Goal: Information Seeking & Learning: Learn about a topic

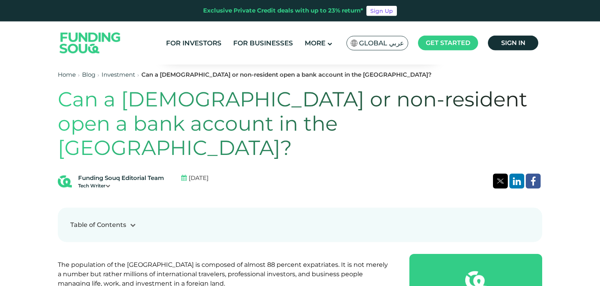
scroll to position [289, 0]
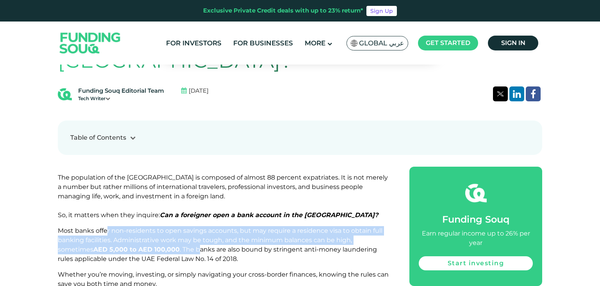
drag, startPoint x: 108, startPoint y: 207, endPoint x: 162, endPoint y: 226, distance: 57.1
click at [162, 227] on span "Most banks offer non-residents to open savings accounts, but may require a resi…" at bounding box center [220, 245] width 325 height 36
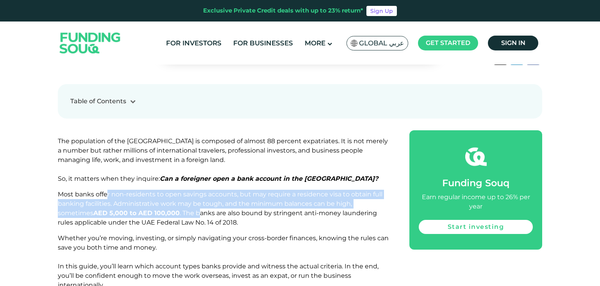
scroll to position [330, 0]
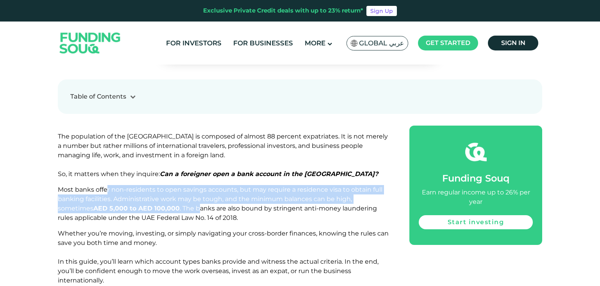
drag, startPoint x: 85, startPoint y: 207, endPoint x: 157, endPoint y: 221, distance: 73.2
click at [157, 229] on p "Whether you’re moving, investing, or simply navigating your cross-border financ…" at bounding box center [225, 257] width 334 height 56
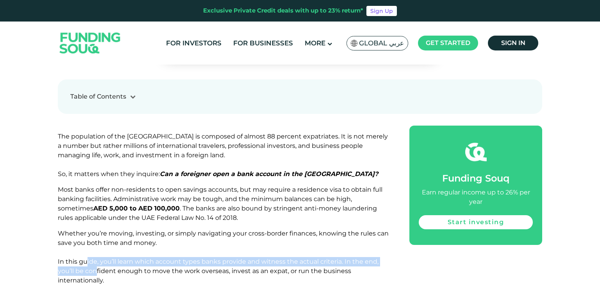
drag, startPoint x: 85, startPoint y: 238, endPoint x: 96, endPoint y: 245, distance: 12.5
click at [96, 245] on span "Whether you’re moving, investing, or simply navigating your cross-border financ…" at bounding box center [223, 256] width 331 height 54
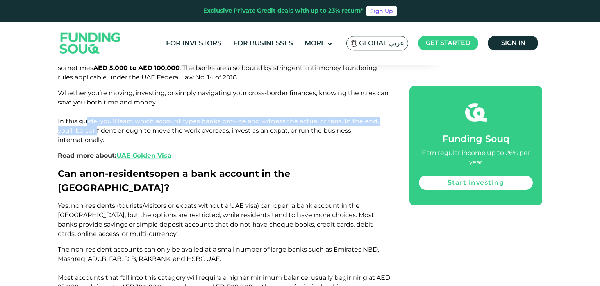
scroll to position [495, 0]
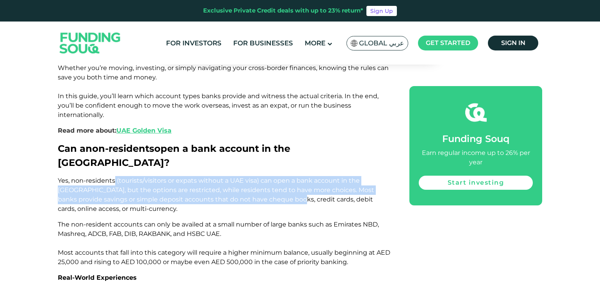
drag, startPoint x: 115, startPoint y: 140, endPoint x: 242, endPoint y: 161, distance: 129.5
click at [242, 177] on span "Yes, non-residents (tourists/visitors or expats without a UAE visa) can open a …" at bounding box center [216, 195] width 317 height 36
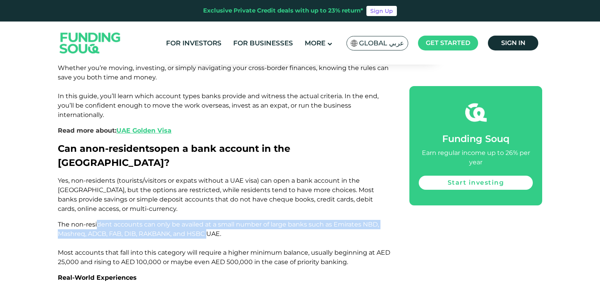
drag, startPoint x: 98, startPoint y: 187, endPoint x: 211, endPoint y: 193, distance: 113.1
click at [211, 220] on span "The non-resident accounts can only be availed at a small number of large banks …" at bounding box center [224, 242] width 333 height 45
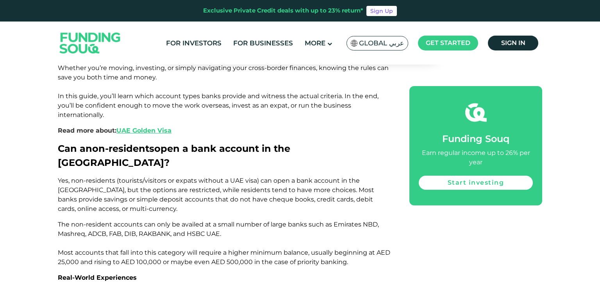
click at [150, 223] on span "The non-resident accounts can only be availed at a small number of large banks …" at bounding box center [224, 242] width 333 height 45
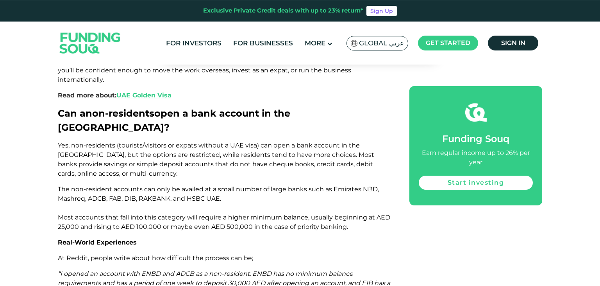
scroll to position [536, 0]
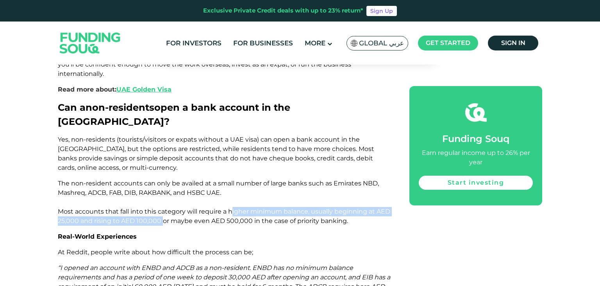
drag, startPoint x: 231, startPoint y: 176, endPoint x: 162, endPoint y: 183, distance: 69.2
click at [162, 183] on span "The non-resident accounts can only be availed at a small number of large banks …" at bounding box center [224, 201] width 333 height 45
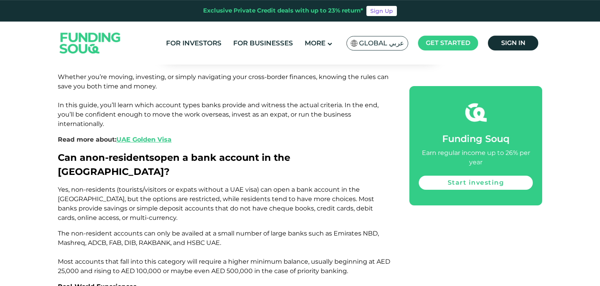
scroll to position [495, 0]
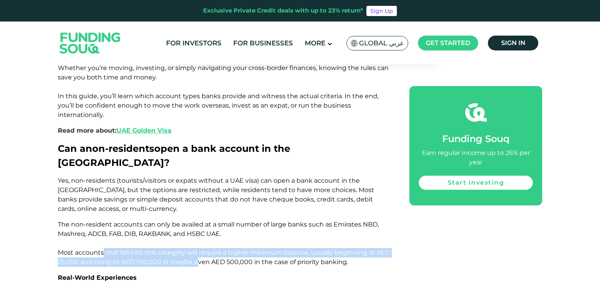
drag, startPoint x: 103, startPoint y: 216, endPoint x: 196, endPoint y: 220, distance: 93.5
click at [196, 220] on span "The non-resident accounts can only be availed at a small number of large banks …" at bounding box center [224, 242] width 333 height 45
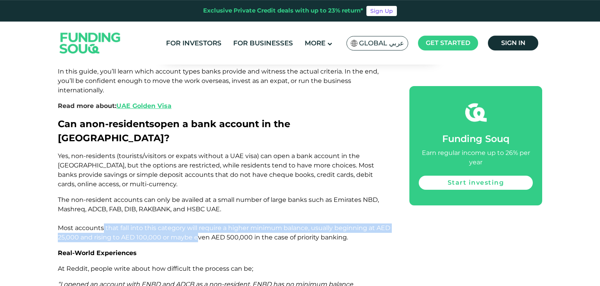
scroll to position [578, 0]
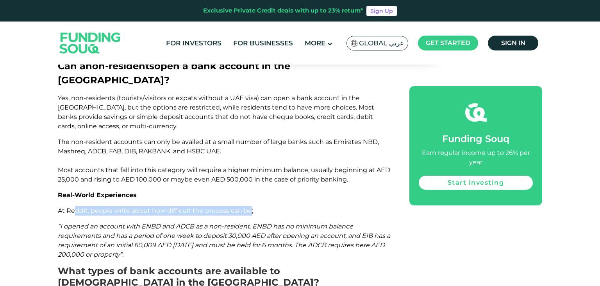
drag, startPoint x: 76, startPoint y: 172, endPoint x: 249, endPoint y: 169, distance: 173.6
click at [249, 207] on span "At Reddit, people write about how difficult the process can be;" at bounding box center [155, 210] width 195 height 7
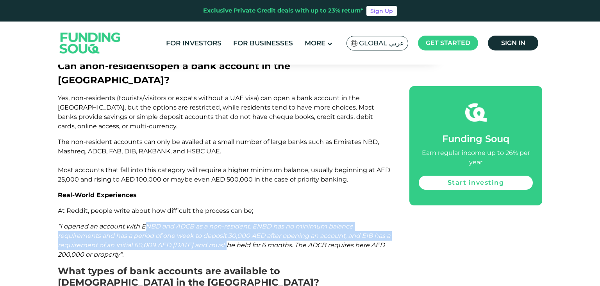
drag, startPoint x: 144, startPoint y: 188, endPoint x: 225, endPoint y: 209, distance: 83.4
click at [225, 222] on span "“I opened an account with ENBD and ADCB as a non-resident. ENBD has no minimum …" at bounding box center [224, 240] width 333 height 36
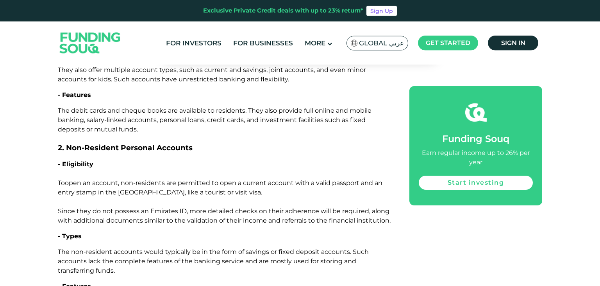
scroll to position [1032, 0]
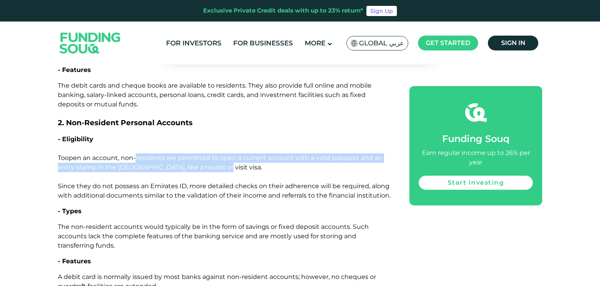
drag, startPoint x: 134, startPoint y: 109, endPoint x: 232, endPoint y: 121, distance: 99.2
click at [232, 134] on p "- Eligibility To open an account, [DEMOGRAPHIC_DATA] are permitted to open a cu…" at bounding box center [225, 167] width 334 height 66
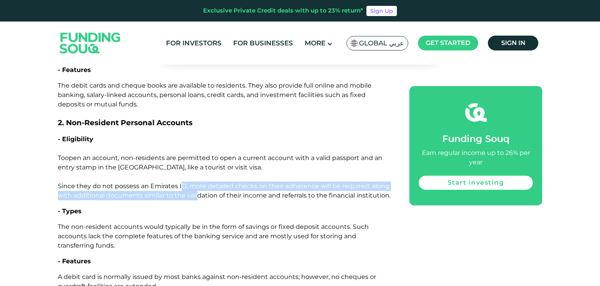
drag, startPoint x: 182, startPoint y: 139, endPoint x: 198, endPoint y: 149, distance: 19.0
click at [198, 154] on span "open an account, non-residents are permitted to open a current account with a v…" at bounding box center [224, 176] width 333 height 45
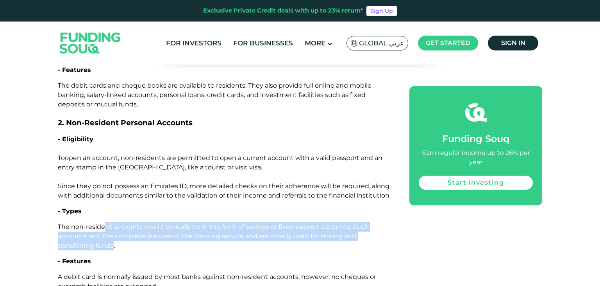
drag, startPoint x: 104, startPoint y: 181, endPoint x: 113, endPoint y: 198, distance: 19.8
click at [113, 223] on span "The non-resident accounts would typically be in the form of savings or fixed de…" at bounding box center [213, 236] width 311 height 26
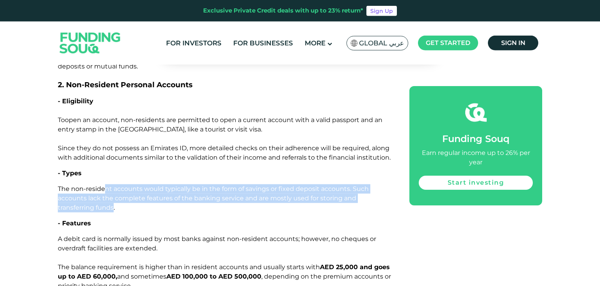
scroll to position [1073, 0]
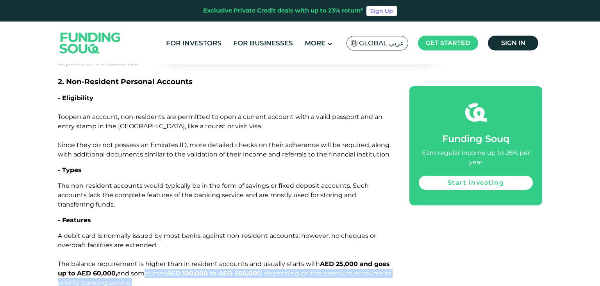
drag, startPoint x: 141, startPoint y: 223, endPoint x: 202, endPoint y: 233, distance: 61.9
click at [202, 233] on p "A debit card is normally issued by most banks against non-resident accounts; ho…" at bounding box center [225, 259] width 334 height 56
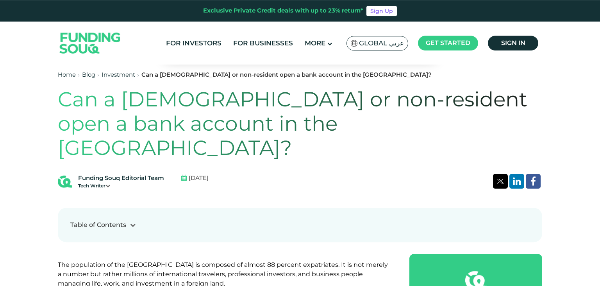
scroll to position [124, 0]
